Goal: Check status: Check status

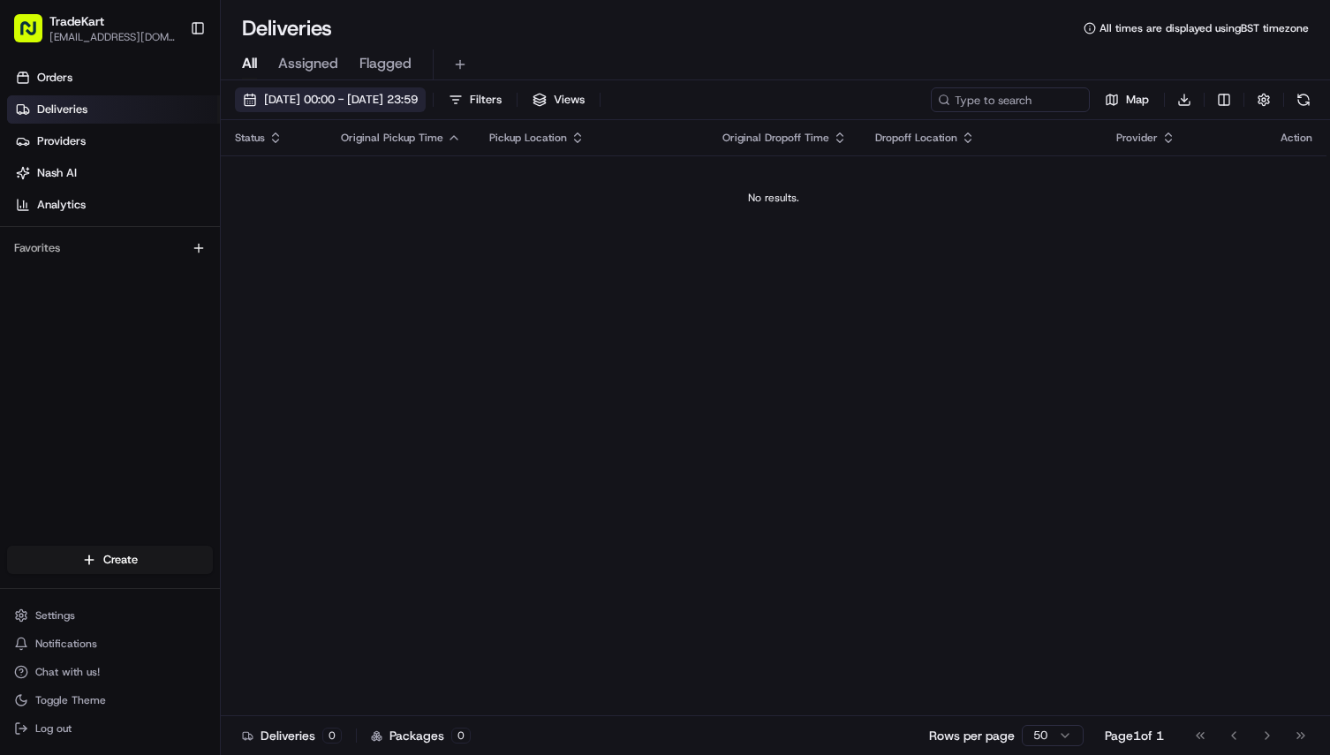
click at [299, 95] on span "[DATE] 00:00 - [DATE] 23:59" at bounding box center [341, 100] width 154 height 16
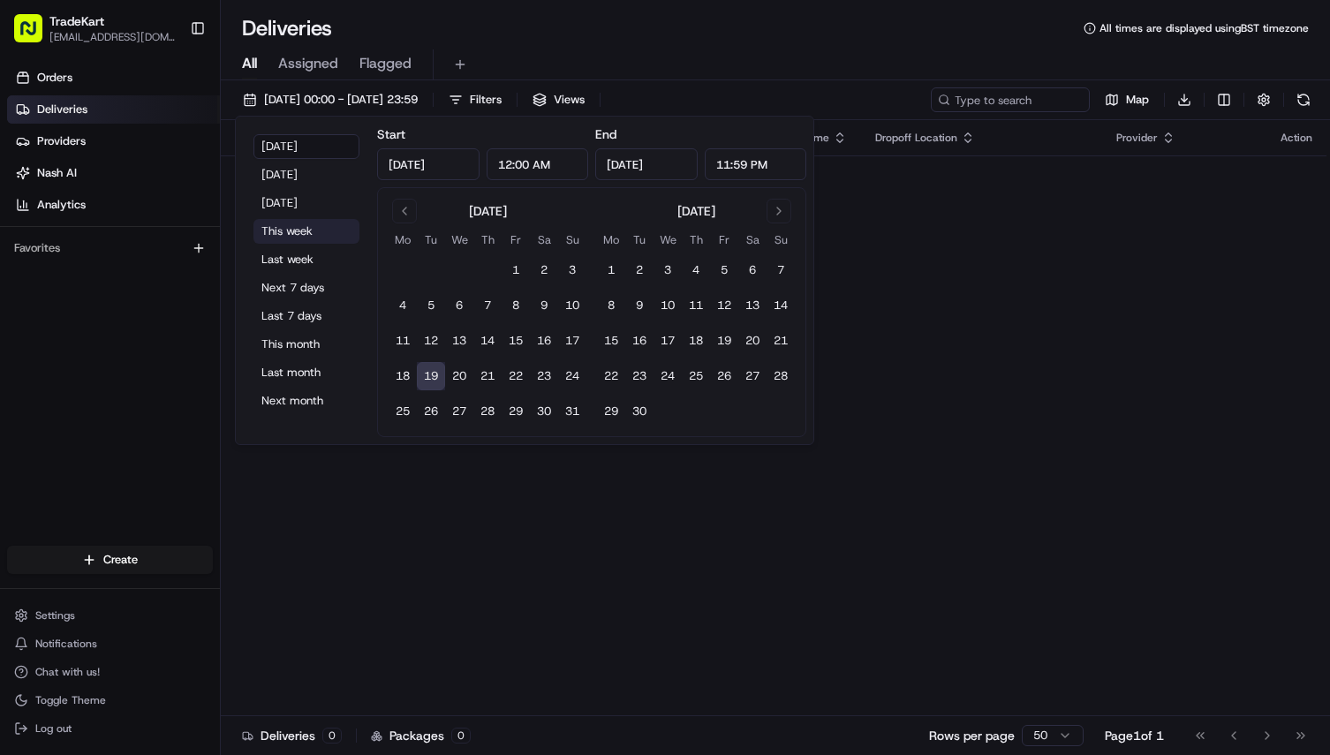
drag, startPoint x: 284, startPoint y: 232, endPoint x: 330, endPoint y: 232, distance: 45.9
click at [285, 232] on button "This week" at bounding box center [307, 231] width 106 height 25
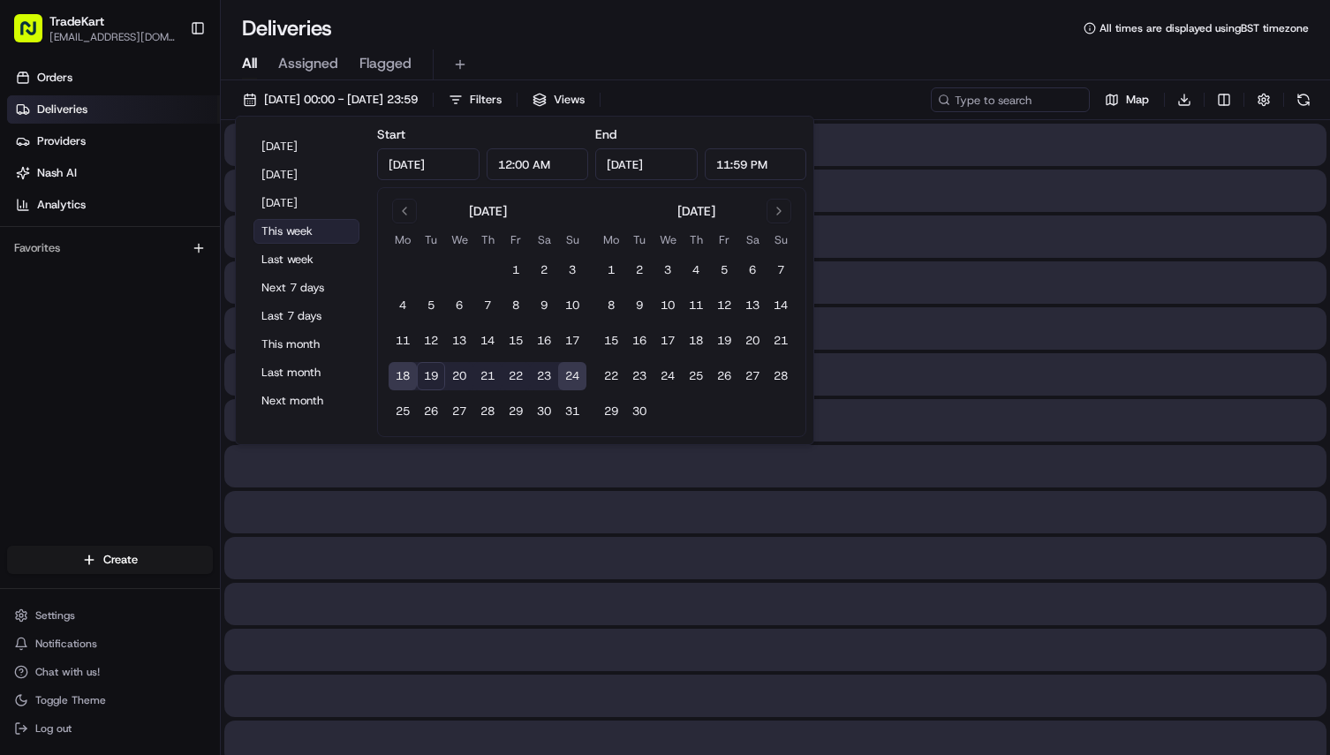
type input "[DATE]"
click at [888, 78] on div "All Assigned Flagged" at bounding box center [775, 64] width 1109 height 31
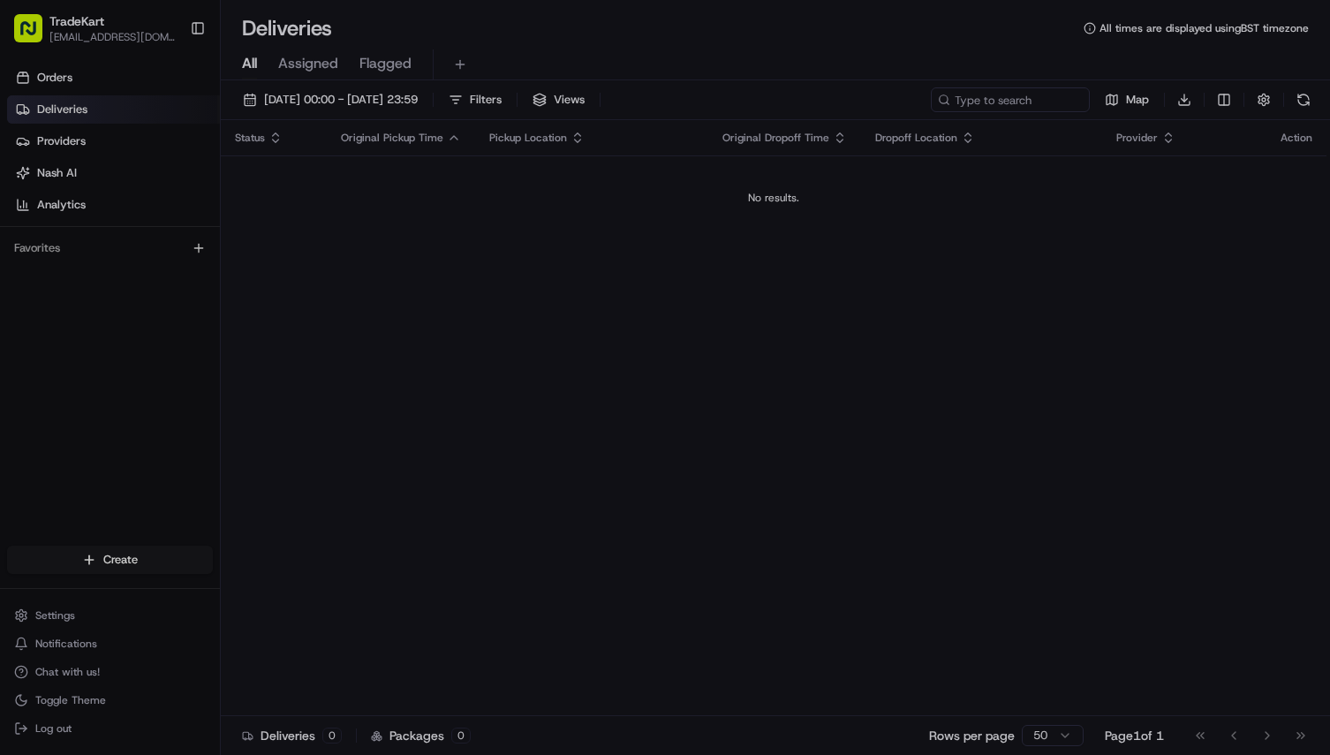
click at [307, 103] on div at bounding box center [665, 377] width 1330 height 755
